Goal: Information Seeking & Learning: Learn about a topic

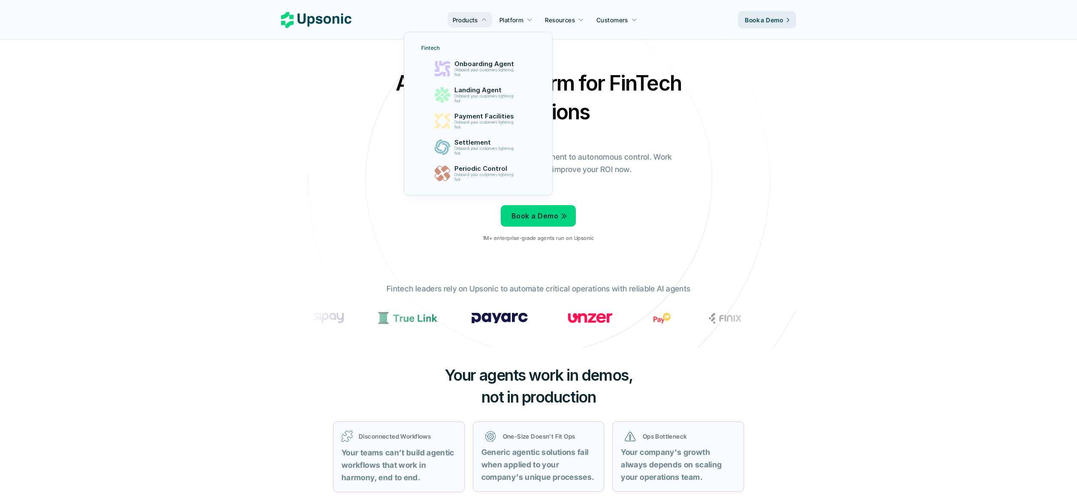
click at [483, 172] on p "Onboard your customers lightning fast" at bounding box center [485, 176] width 63 height 9
click at [472, 172] on p "Onboard your customers lightning fast" at bounding box center [485, 176] width 63 height 9
click at [473, 165] on p "Periodic Control" at bounding box center [486, 168] width 66 height 8
click at [475, 142] on p "Settlement" at bounding box center [485, 143] width 64 height 8
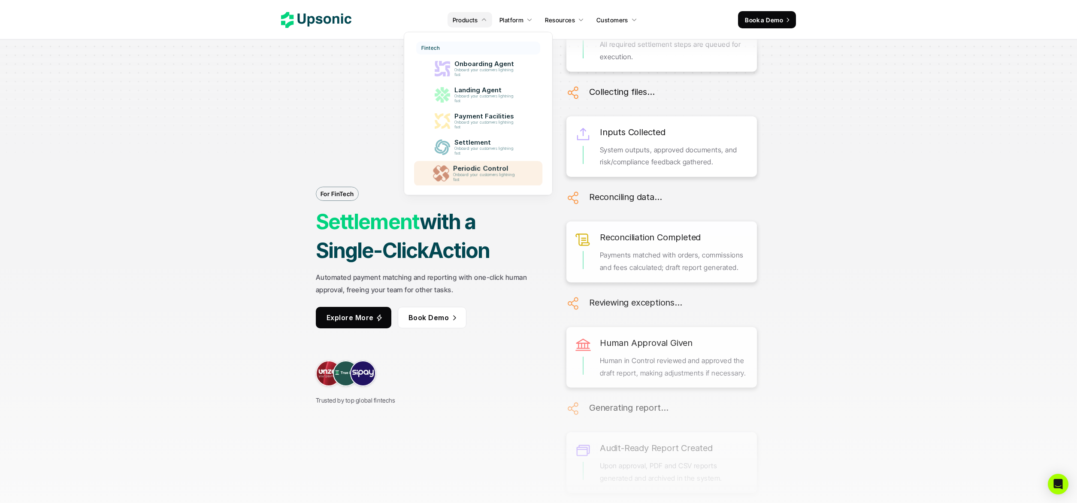
click at [464, 176] on p "Onboard your customers lightning fast" at bounding box center [485, 176] width 65 height 9
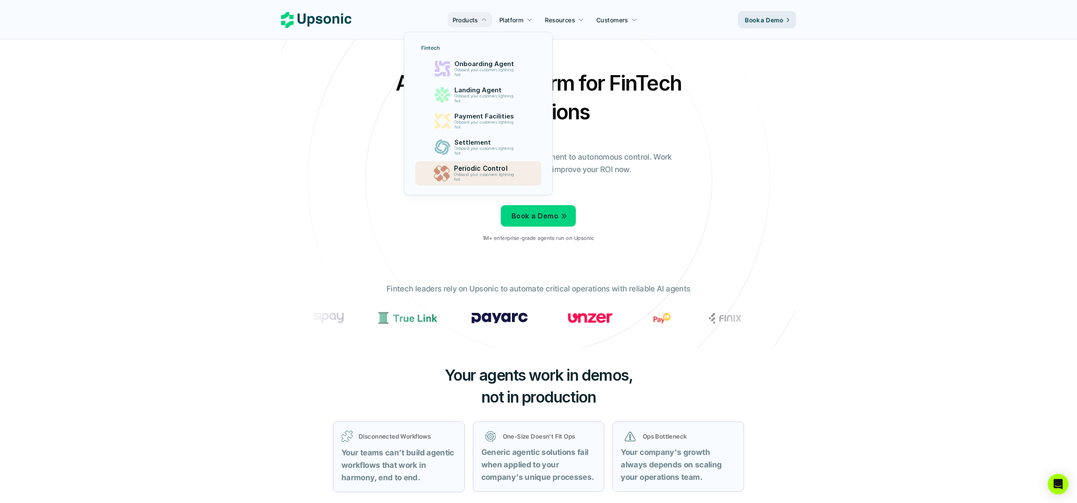
click at [484, 180] on p "Onboard your customers lightning fast" at bounding box center [484, 176] width 63 height 9
click at [477, 179] on p "Onboard your customers lightning fast" at bounding box center [485, 176] width 63 height 9
